Goal: Go to known website: Access a specific website the user already knows

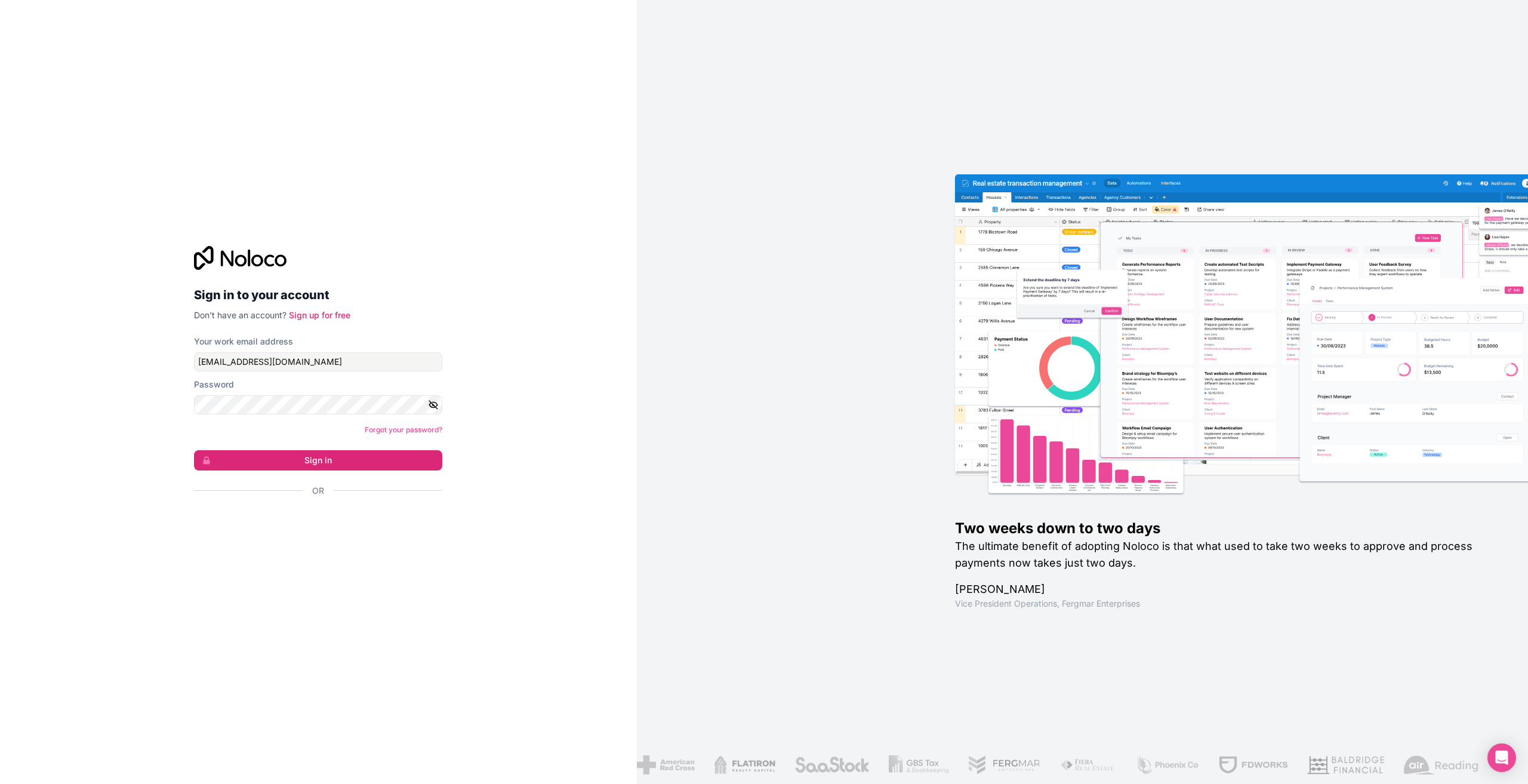
type input "[PERSON_NAME][EMAIL_ADDRESS][DOMAIN_NAME]"
click at [291, 454] on button "Sign in" at bounding box center [318, 460] width 249 height 20
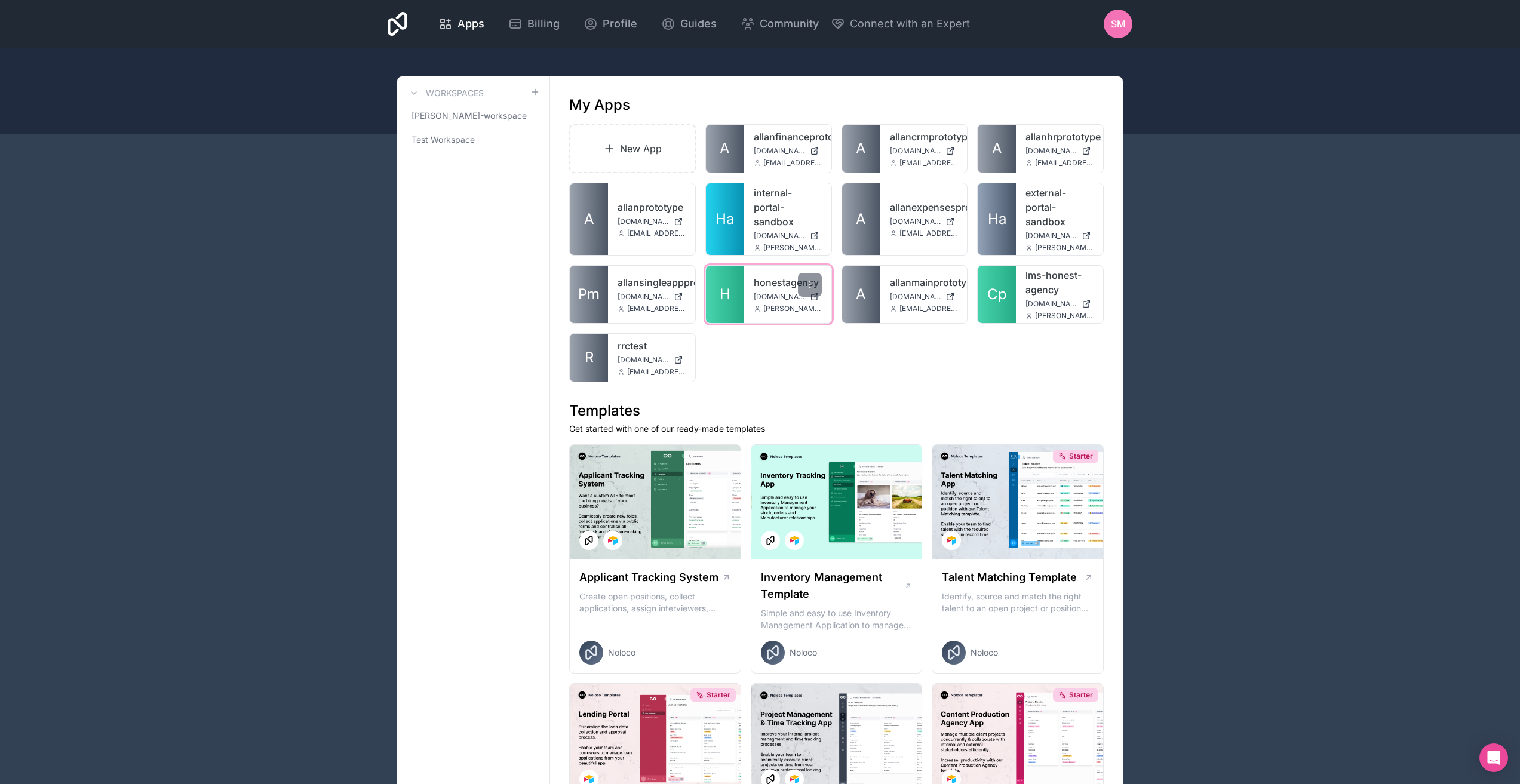
click at [746, 303] on div "honestagency honestagency.noloco.co sherril@honestagency.com" at bounding box center [788, 294] width 87 height 58
click at [789, 281] on link "honestagency" at bounding box center [788, 282] width 68 height 14
